Goal: Use online tool/utility: Utilize a website feature to perform a specific function

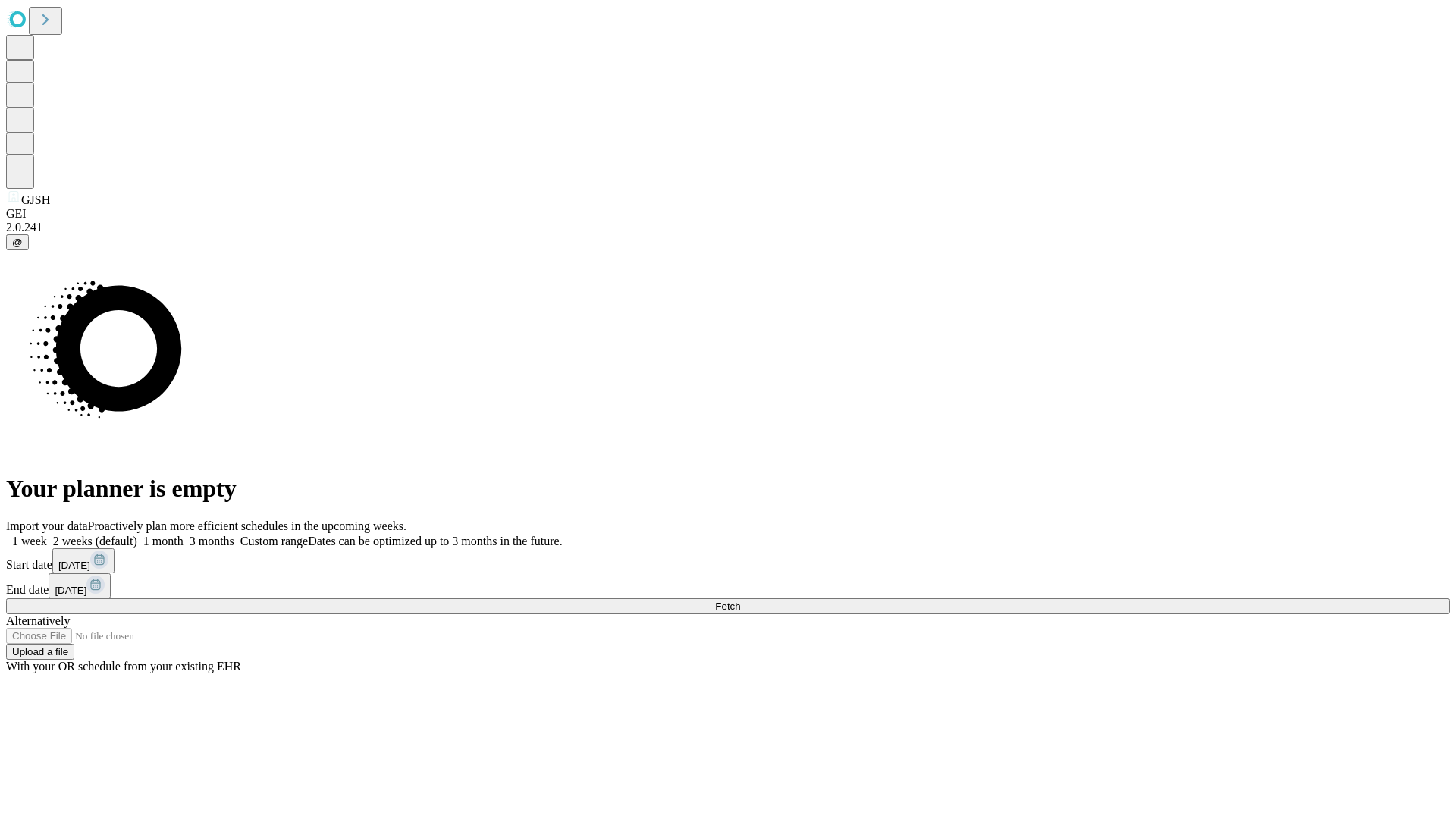
click at [740, 601] on span "Fetch" at bounding box center [728, 606] width 25 height 11
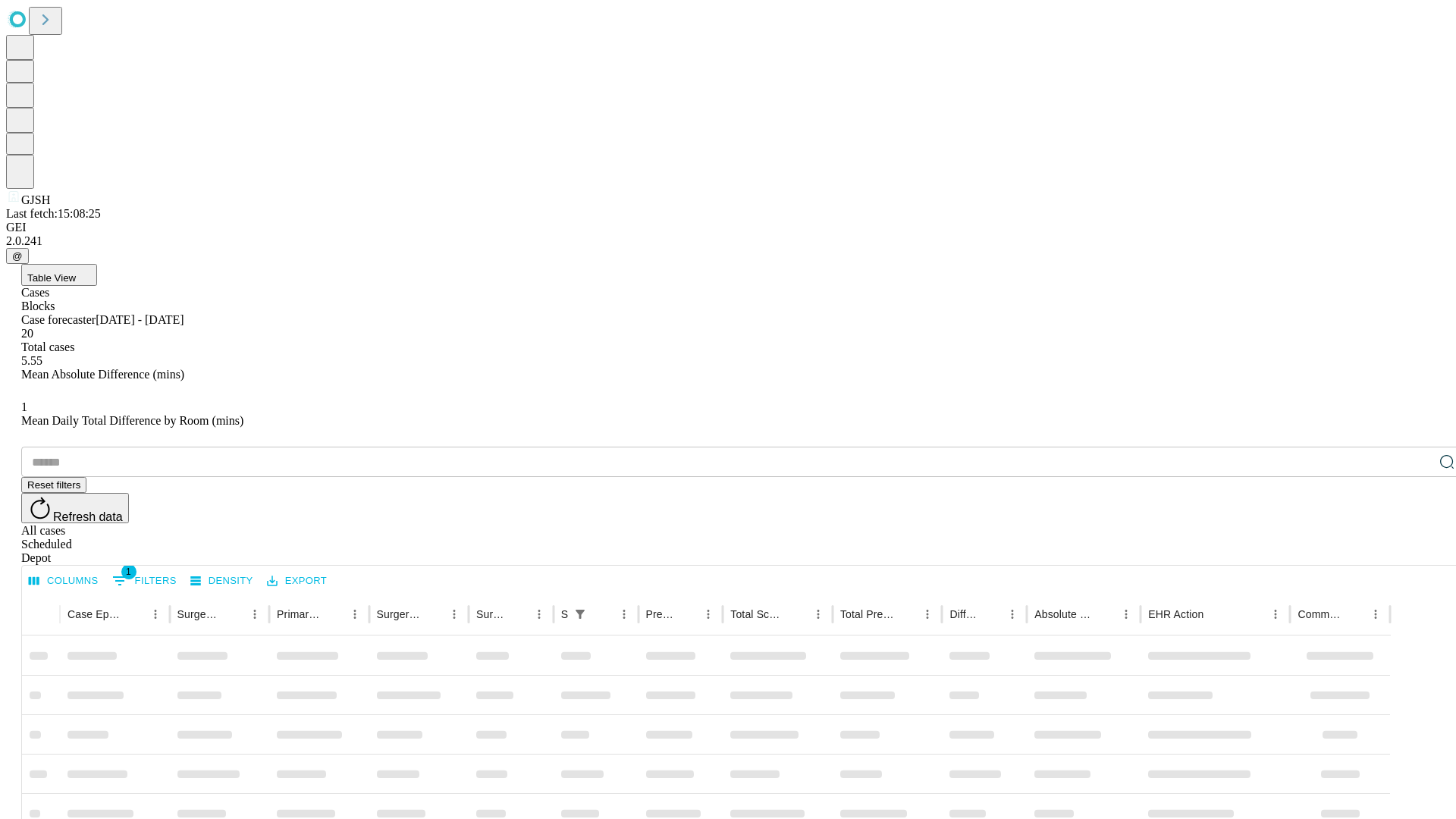
click at [76, 272] on span "Table View" at bounding box center [51, 277] width 49 height 11
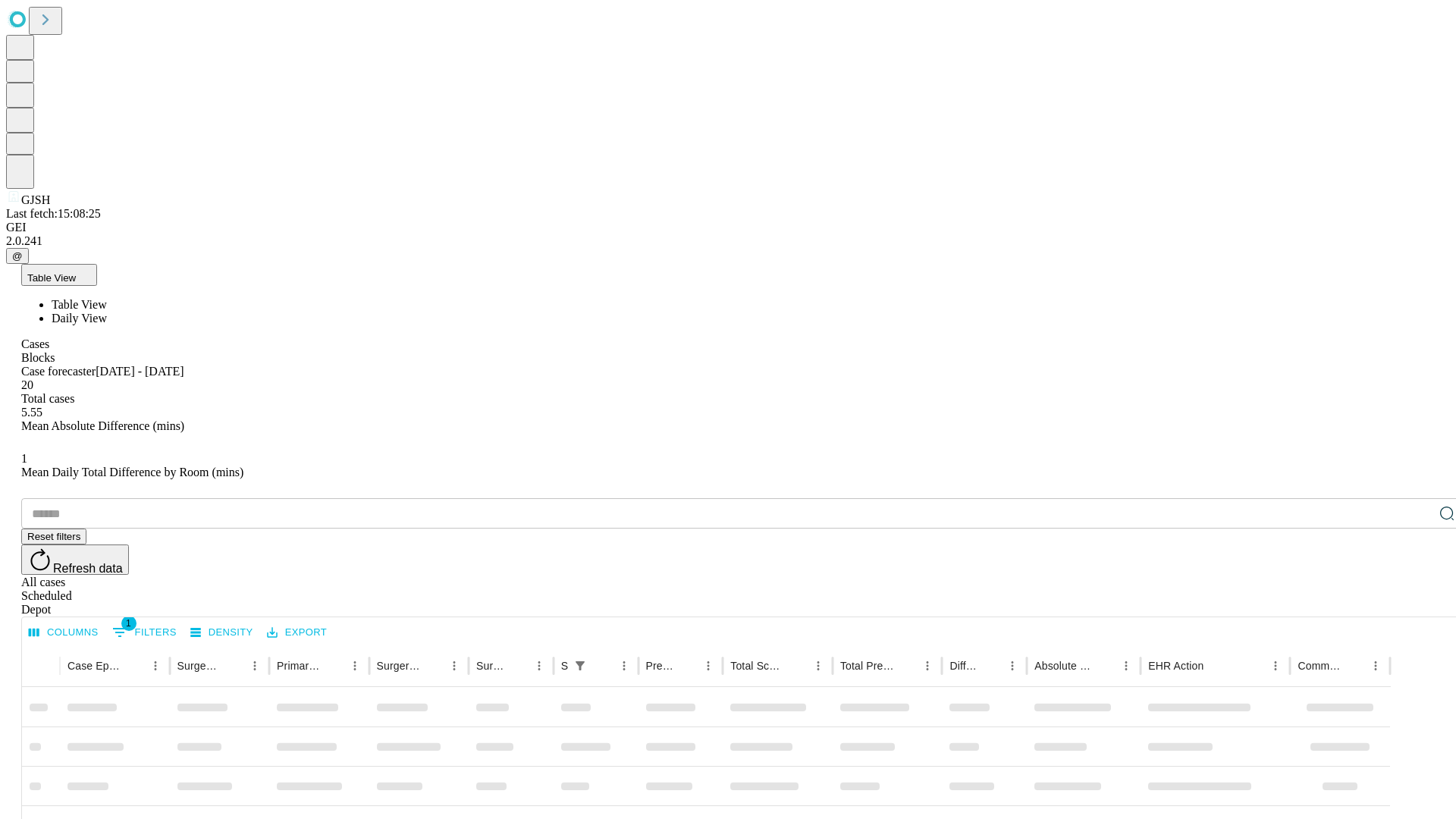
click at [107, 312] on span "Daily View" at bounding box center [79, 318] width 56 height 13
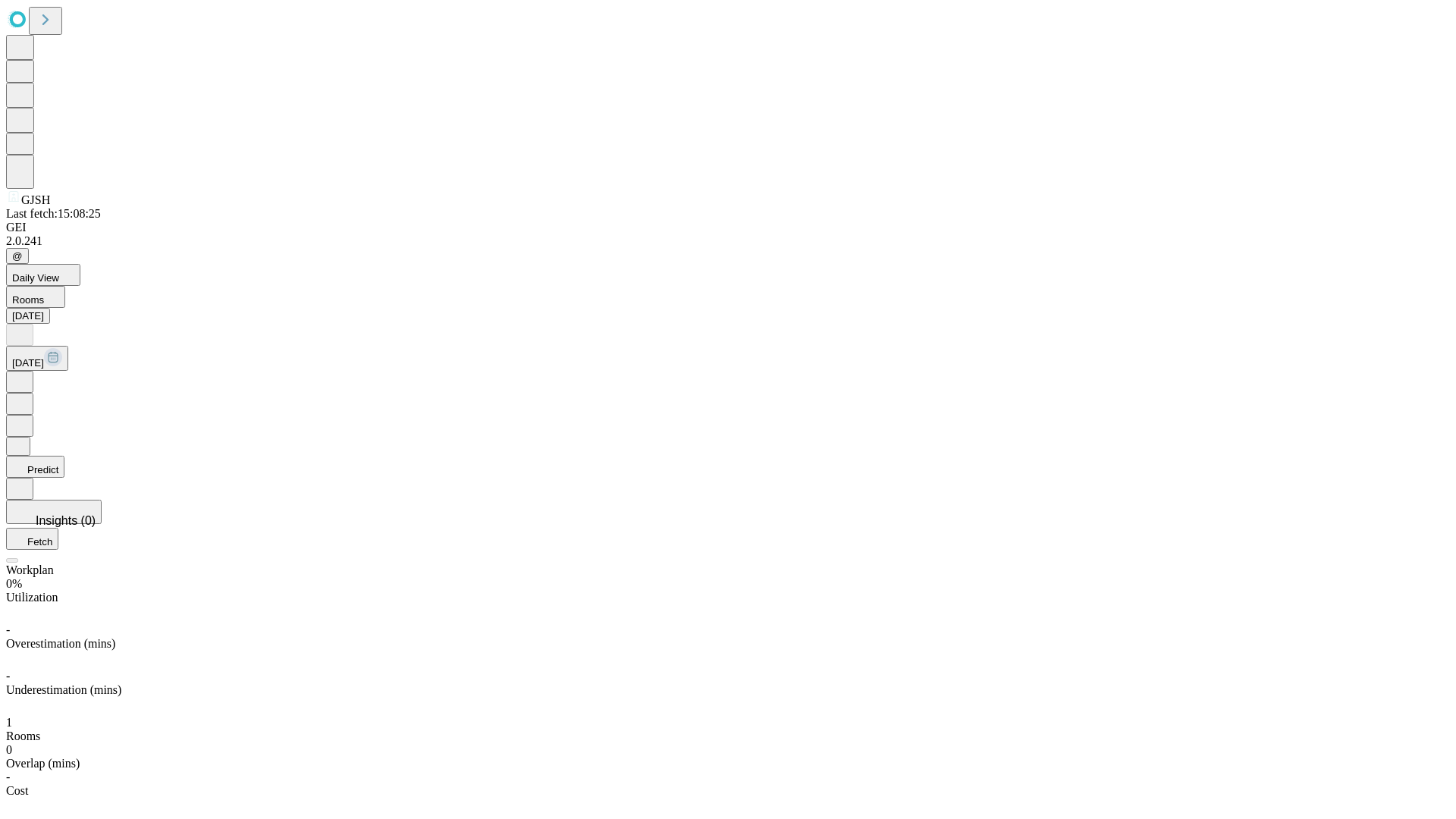
click at [64, 456] on button "Predict" at bounding box center [35, 467] width 58 height 22
